Goal: Find specific page/section: Find specific page/section

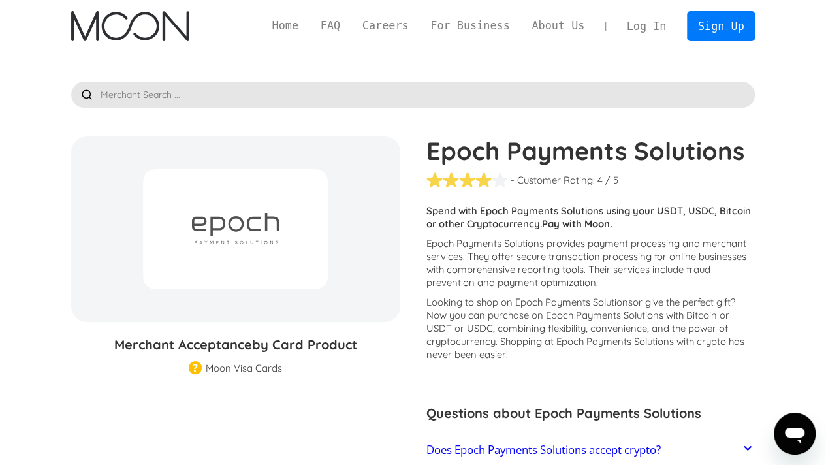
click at [189, 91] on input "text" at bounding box center [413, 95] width 684 height 26
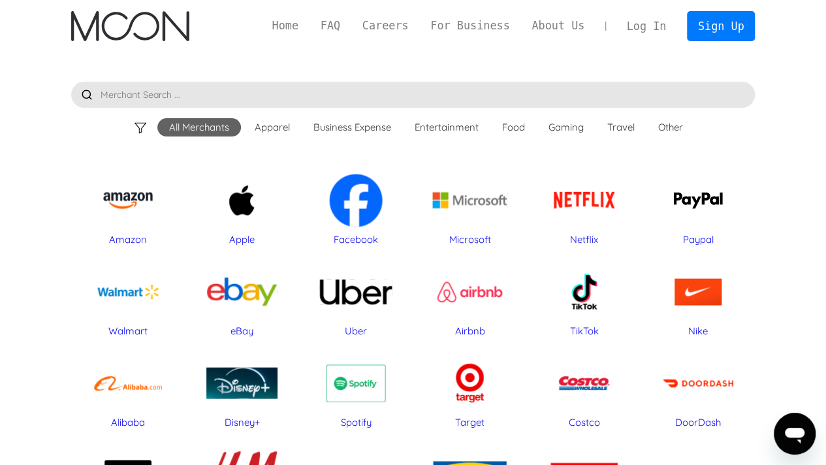
click at [325, 90] on input "text" at bounding box center [413, 95] width 684 height 26
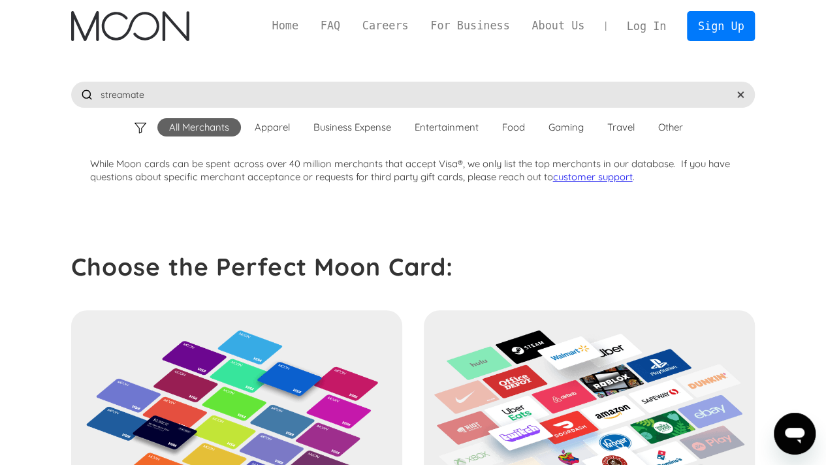
type input "streamate"
